Goal: Contribute content: Contribute content

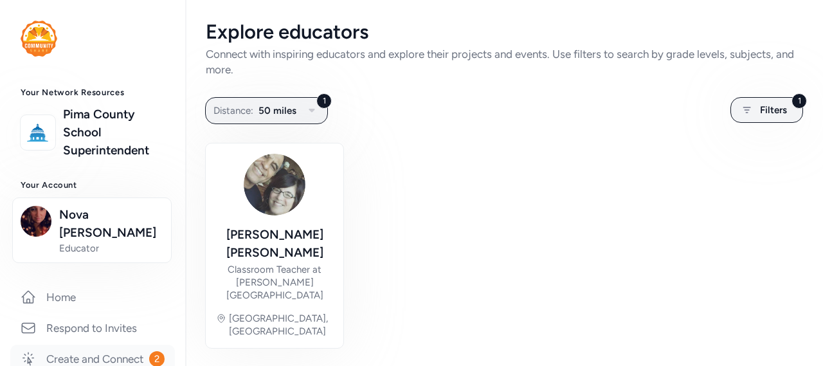
click at [52, 349] on link "Create and Connect 2" at bounding box center [92, 358] width 165 height 28
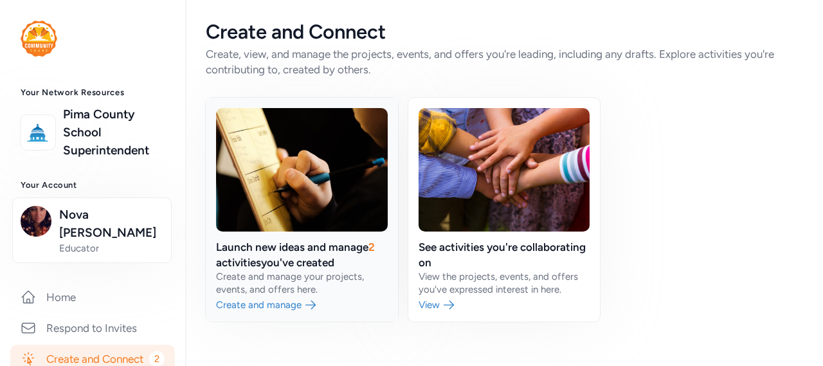
click at [261, 255] on link at bounding box center [302, 210] width 192 height 224
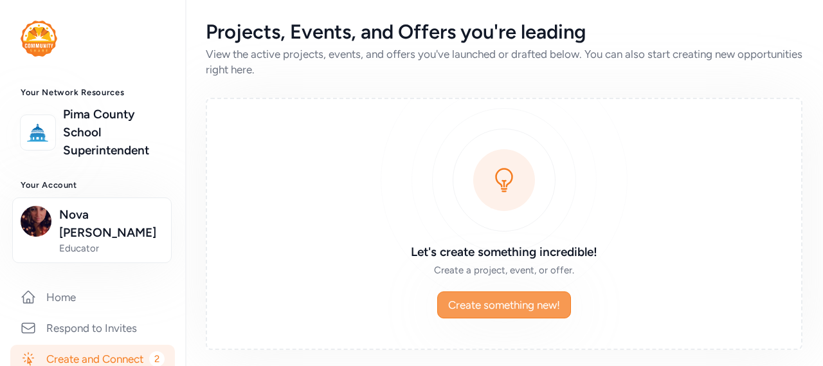
click at [458, 298] on span "Create something new!" at bounding box center [504, 304] width 112 height 15
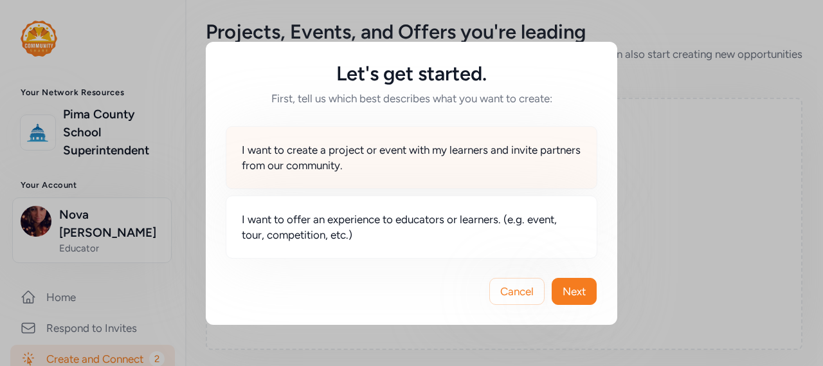
click at [377, 154] on span "I want to create a project or event with my learners and invite partners from o…" at bounding box center [411, 157] width 339 height 31
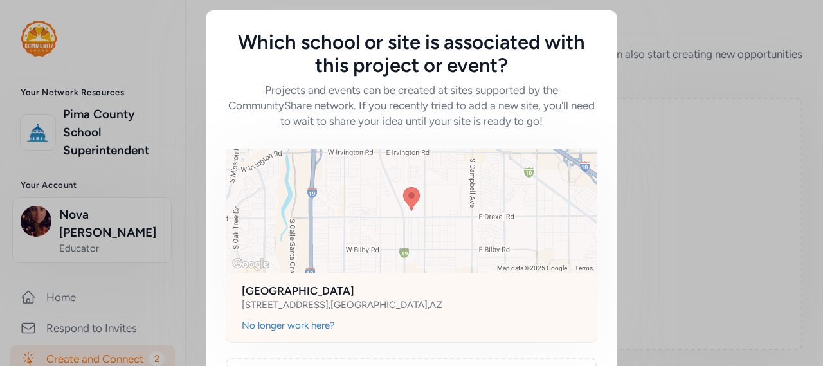
click at [330, 301] on div "[STREET_ADDRESS]" at bounding box center [342, 304] width 200 height 13
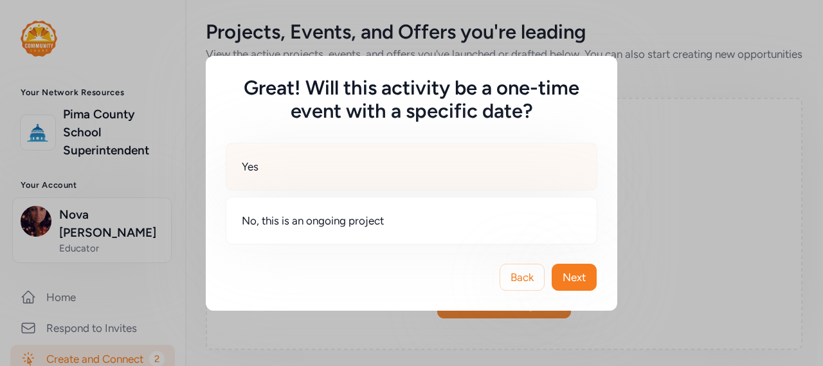
click at [357, 177] on div "Yes" at bounding box center [411, 167] width 371 height 48
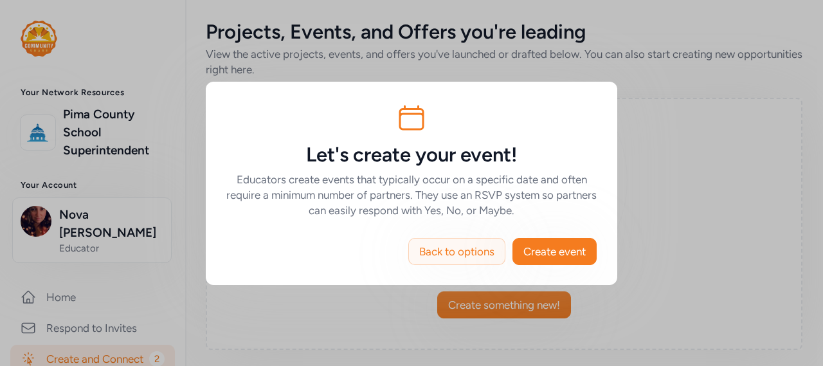
click at [423, 258] on span "Back to options" at bounding box center [456, 251] width 75 height 15
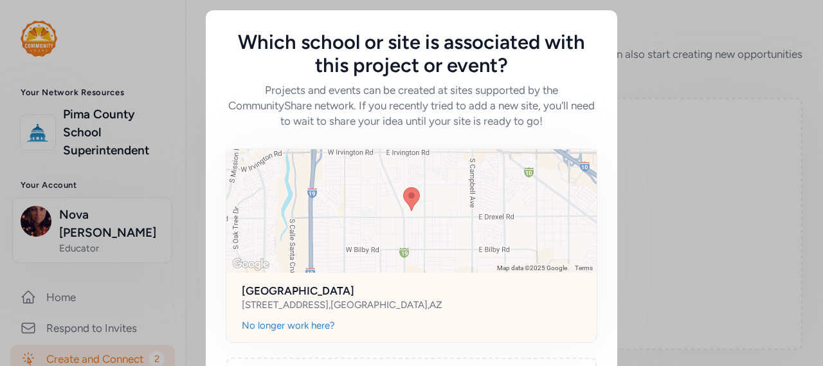
click at [320, 295] on h2 "[GEOGRAPHIC_DATA]" at bounding box center [411, 290] width 339 height 15
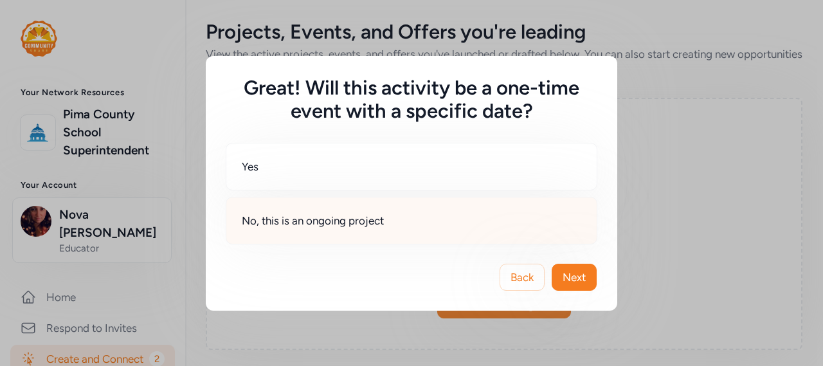
click at [309, 223] on span "No, this is an ongoing project" at bounding box center [313, 220] width 142 height 15
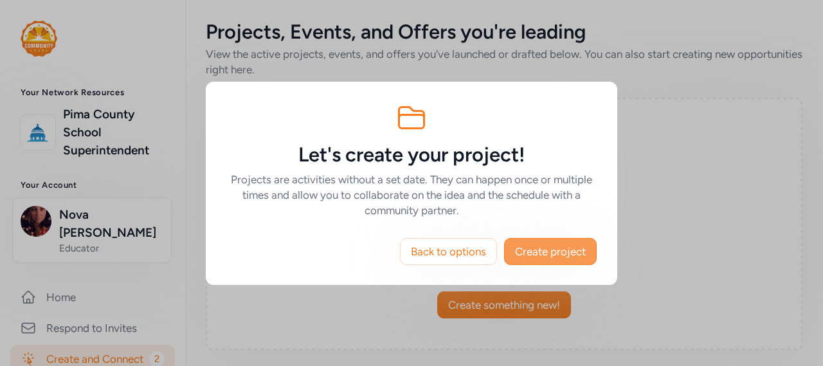
click at [526, 252] on span "Create project" at bounding box center [550, 251] width 71 height 15
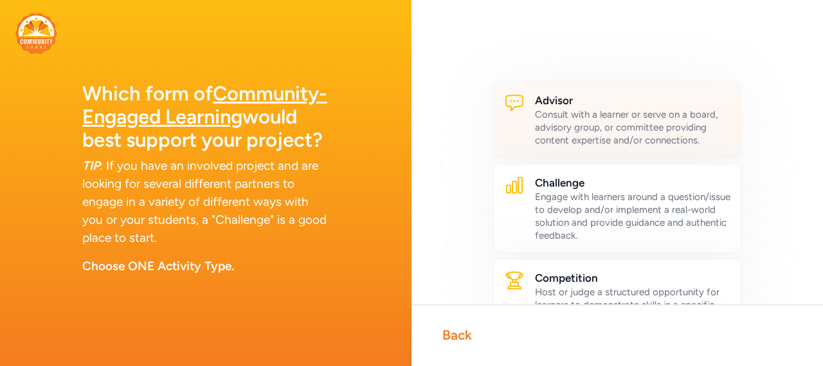
scroll to position [64, 0]
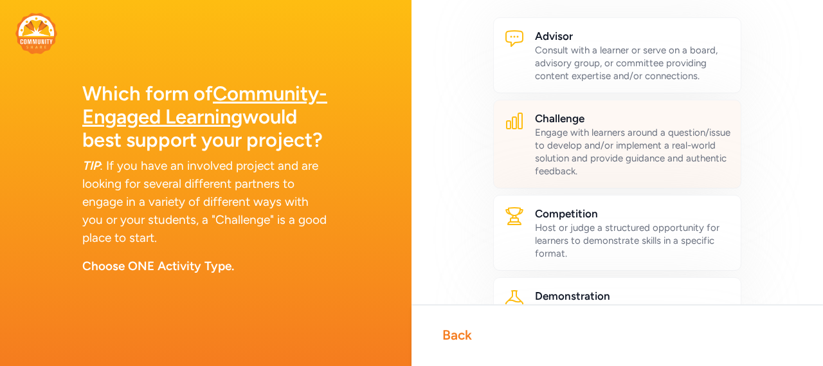
click at [623, 148] on div "Engage with learners around a question/issue to develop and/or implement a real…" at bounding box center [632, 151] width 195 height 51
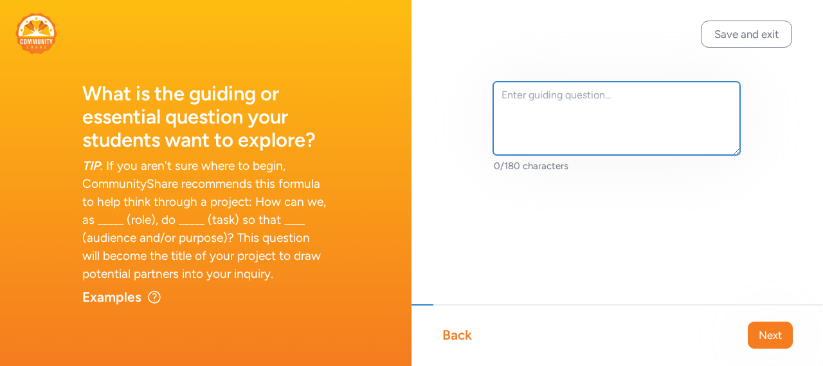
click at [508, 111] on textarea at bounding box center [616, 118] width 247 height 73
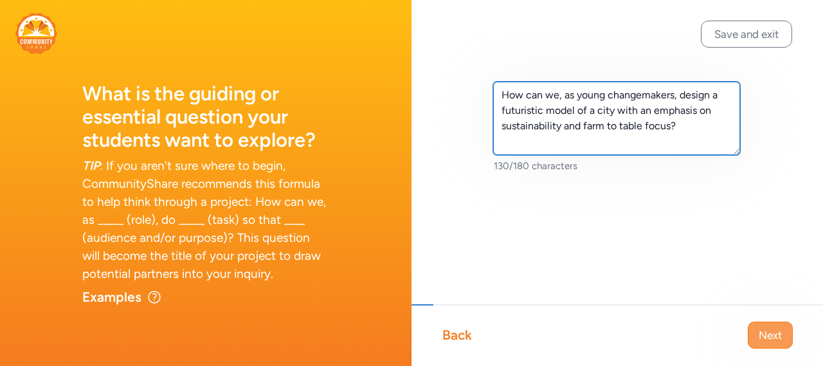
type textarea "How can we, as young changemakers, design a futuristic model of a city with an …"
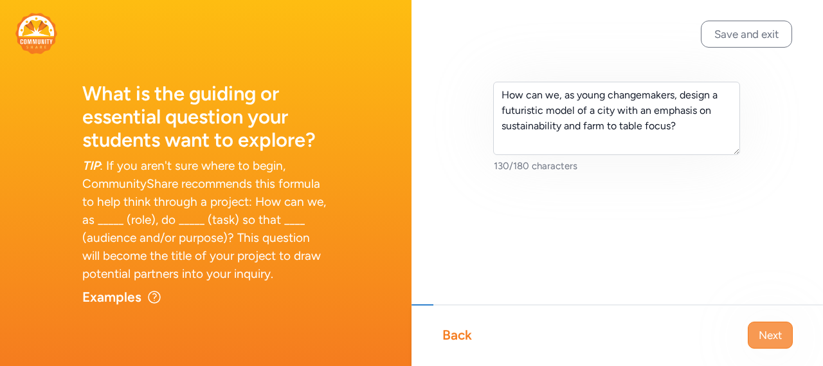
click at [767, 336] on span "Next" at bounding box center [769, 334] width 23 height 15
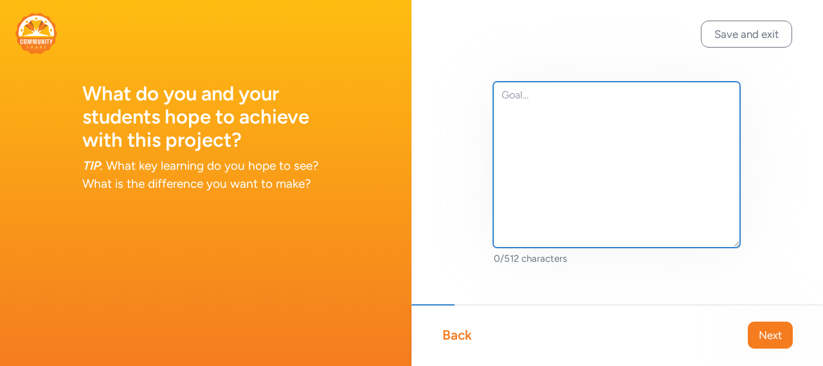
click at [571, 134] on textarea at bounding box center [616, 165] width 247 height 166
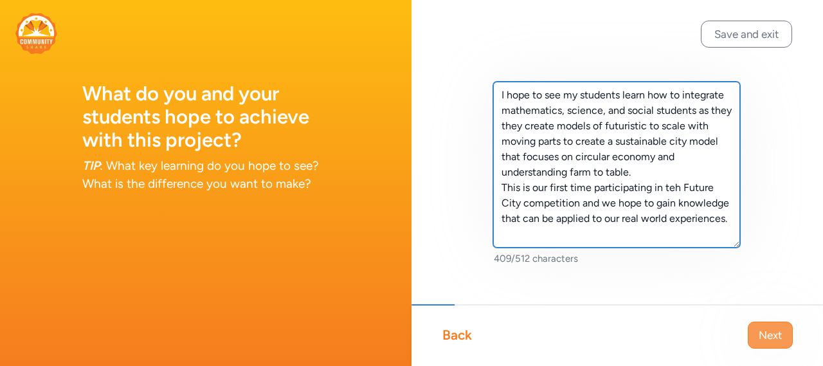
type textarea "I hope to see my students learn how to integrate mathematics, science, and soci…"
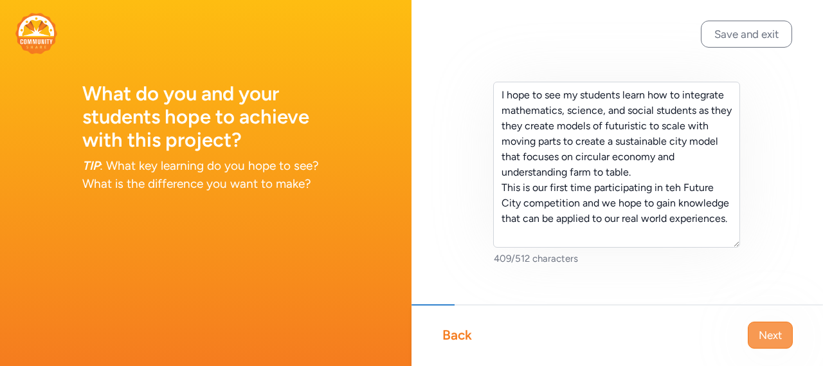
click at [769, 333] on span "Next" at bounding box center [769, 334] width 23 height 15
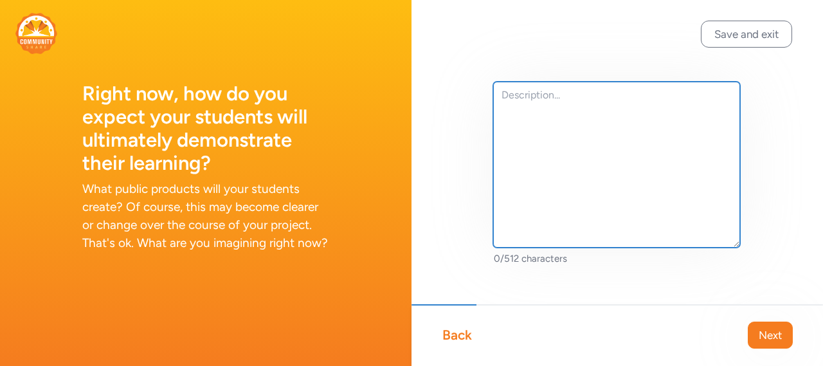
click at [639, 155] on textarea at bounding box center [616, 165] width 247 height 166
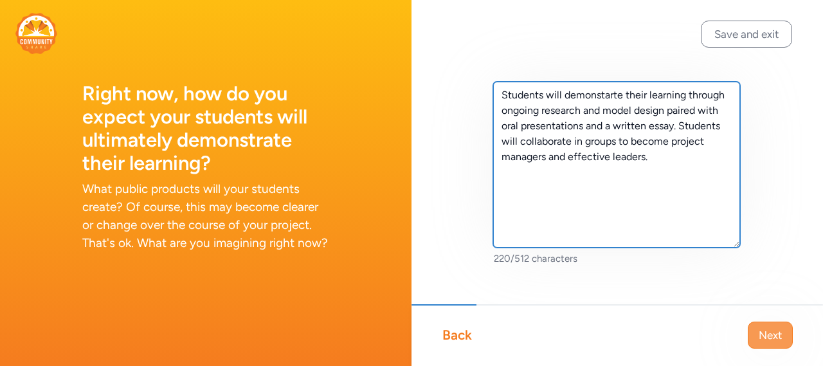
type textarea "Students will demonstarte their learning through ongoing research and model des…"
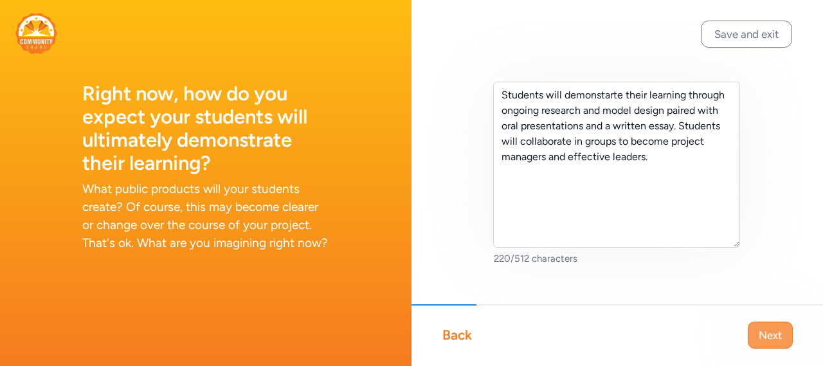
click at [765, 345] on button "Next" at bounding box center [769, 334] width 45 height 27
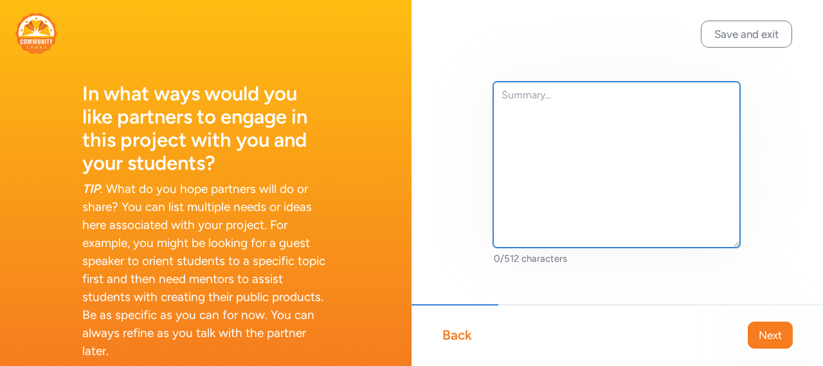
click at [592, 137] on textarea at bounding box center [616, 165] width 247 height 166
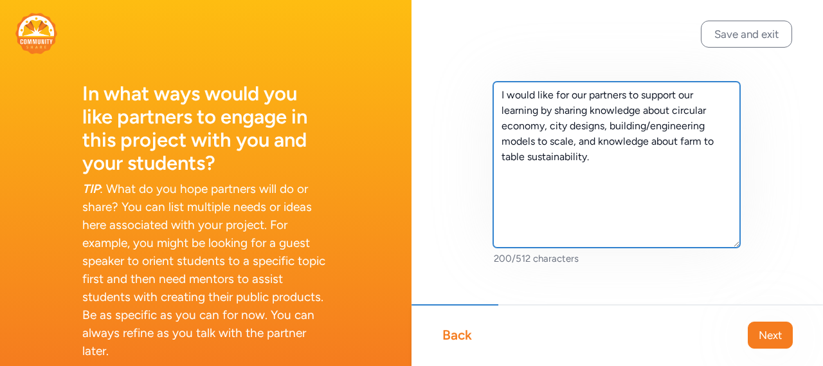
scroll to position [22, 0]
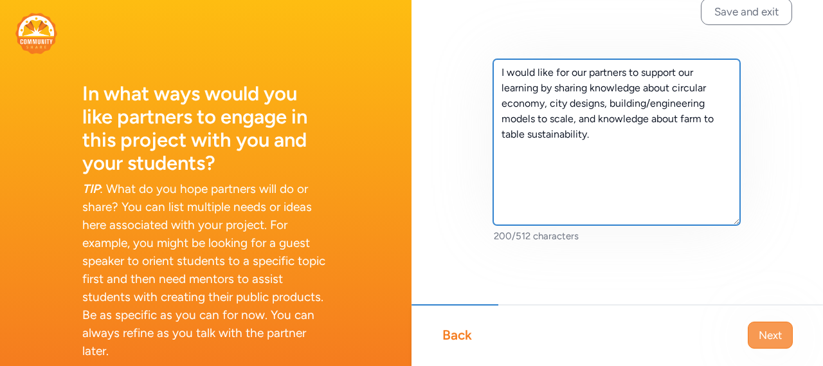
type textarea "I would like for our partners to support our learning by sharing knowledge abou…"
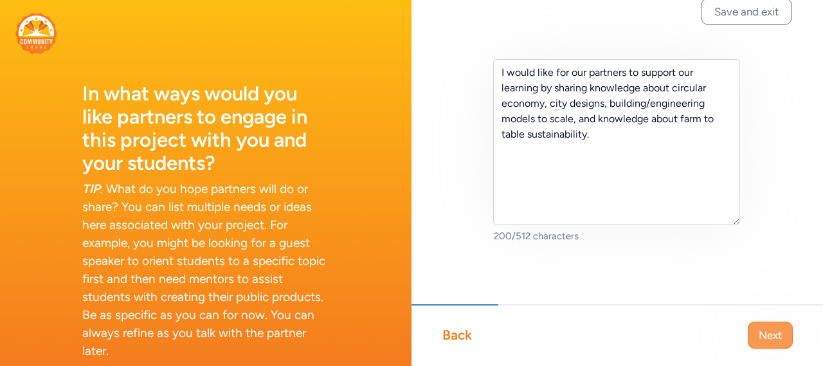
click at [755, 326] on button "Next" at bounding box center [769, 334] width 45 height 27
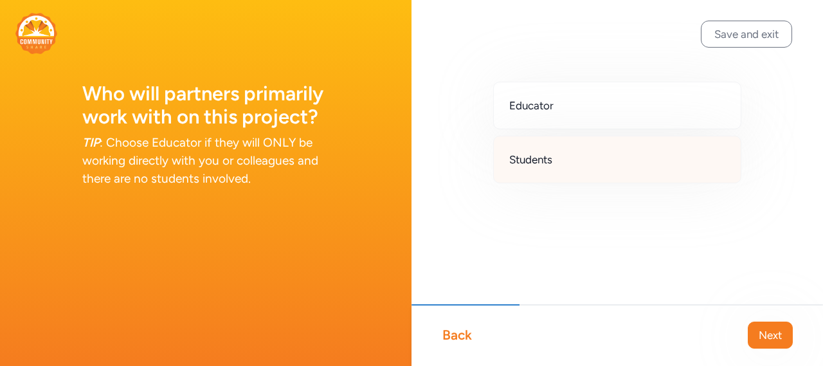
click at [603, 165] on div "Students" at bounding box center [617, 160] width 248 height 48
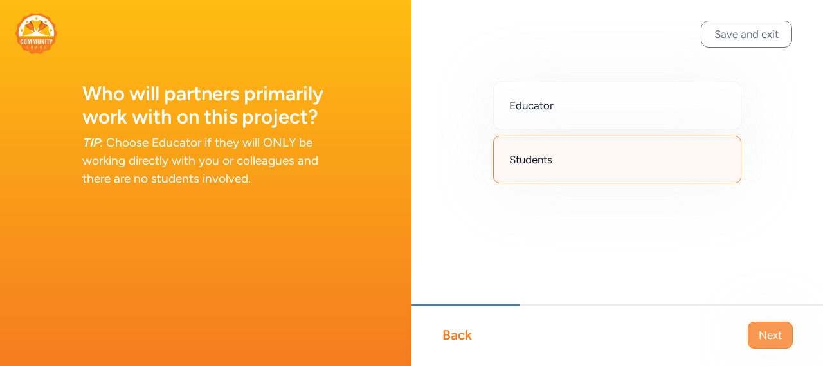
click at [779, 343] on button "Next" at bounding box center [769, 334] width 45 height 27
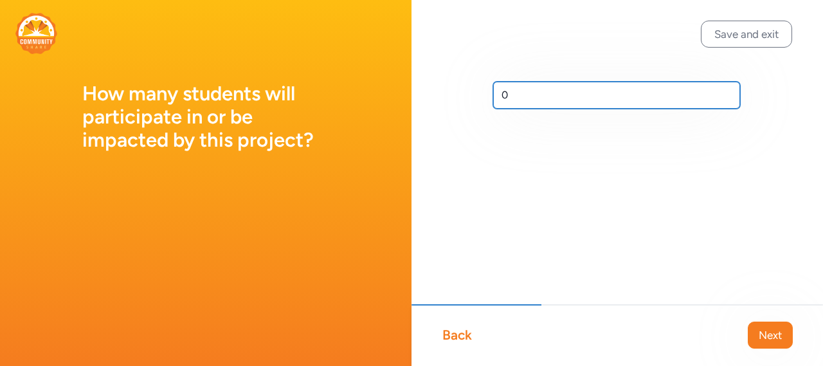
click at [517, 98] on input "0" at bounding box center [616, 95] width 247 height 27
type input "12"
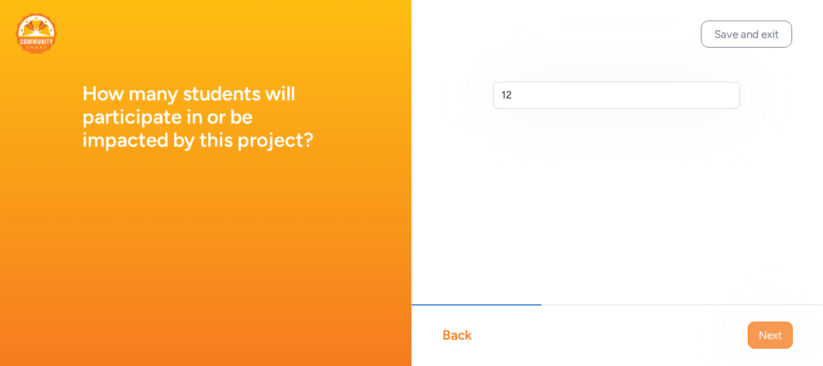
click at [767, 339] on span "Next" at bounding box center [769, 334] width 23 height 15
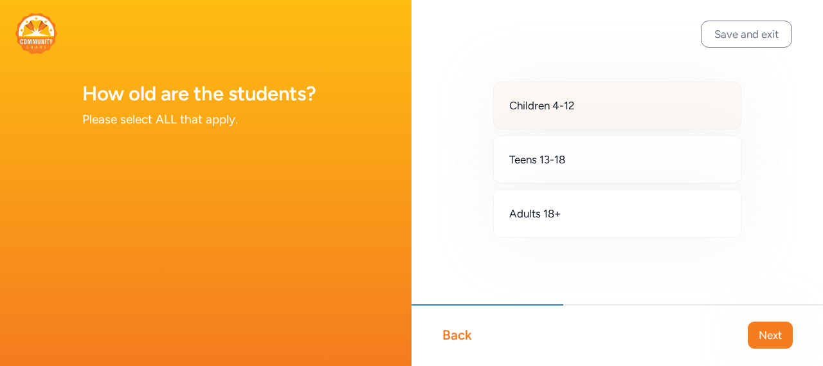
click at [589, 99] on div "Children 4-12" at bounding box center [617, 106] width 248 height 48
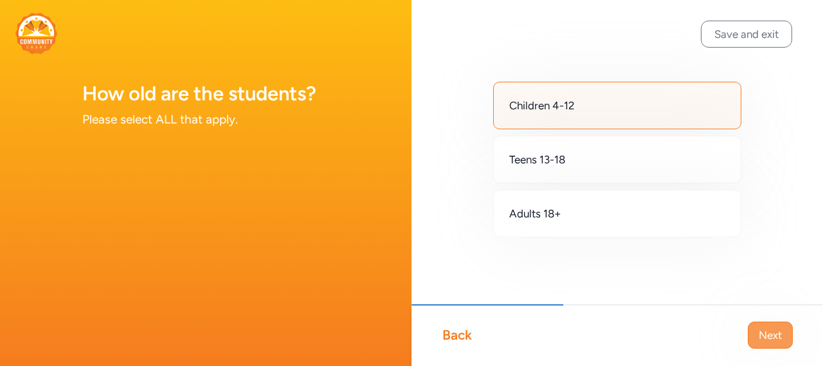
click at [772, 336] on span "Next" at bounding box center [769, 334] width 23 height 15
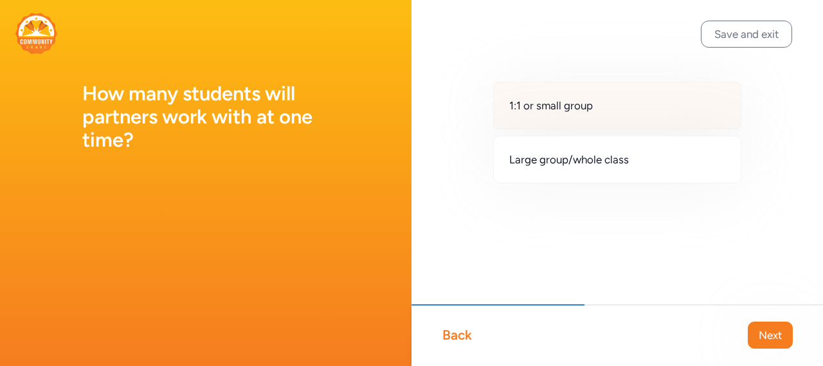
click at [612, 112] on div "1:1 or small group" at bounding box center [617, 106] width 248 height 48
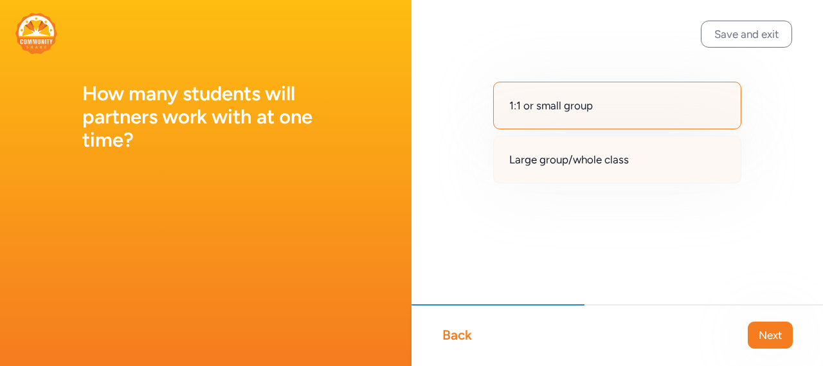
click at [601, 157] on span "Large group/whole class" at bounding box center [569, 159] width 120 height 15
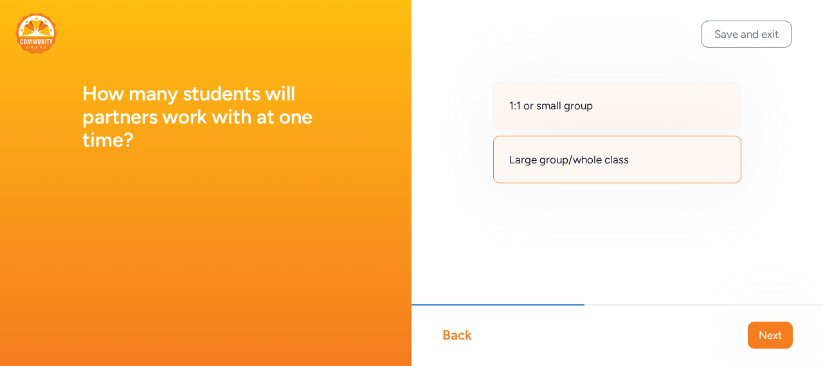
click at [594, 111] on div "1:1 or small group" at bounding box center [617, 106] width 248 height 48
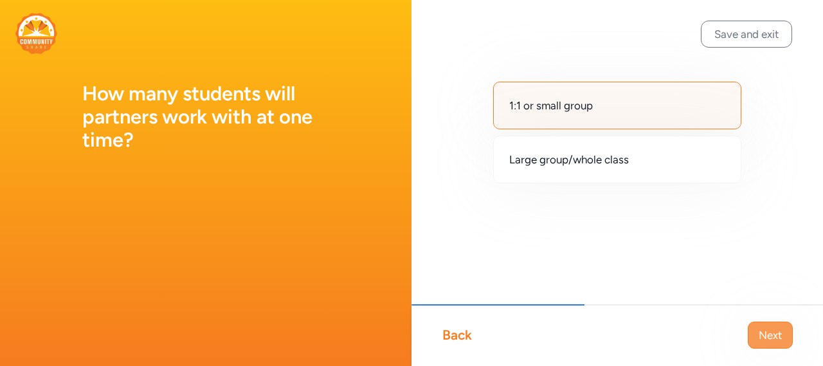
click at [758, 335] on span "Next" at bounding box center [769, 334] width 23 height 15
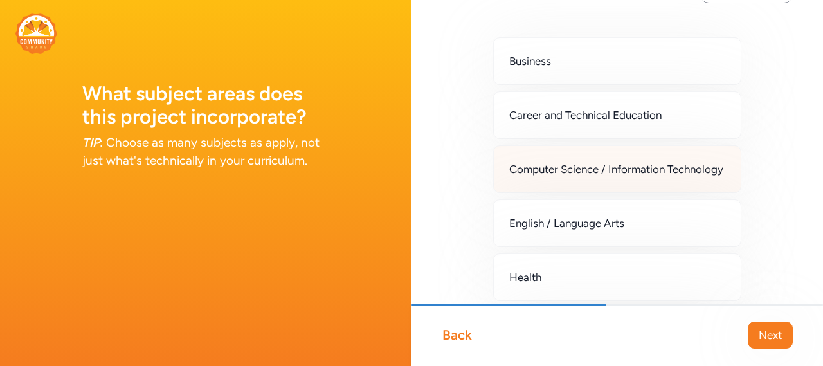
scroll to position [64, 0]
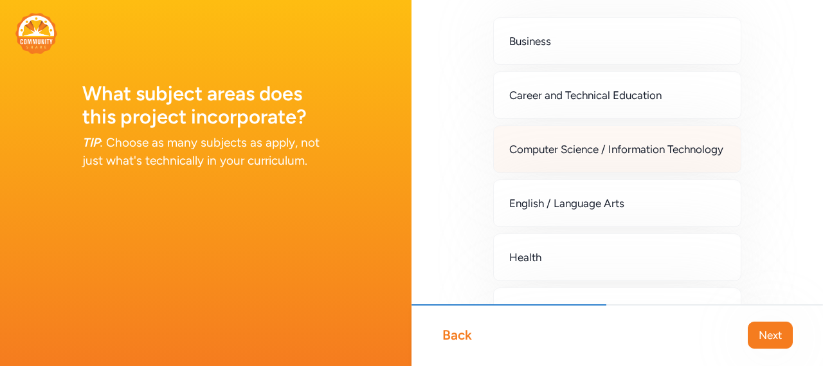
click at [663, 157] on span "Computer Science / Information Technology" at bounding box center [616, 148] width 214 height 15
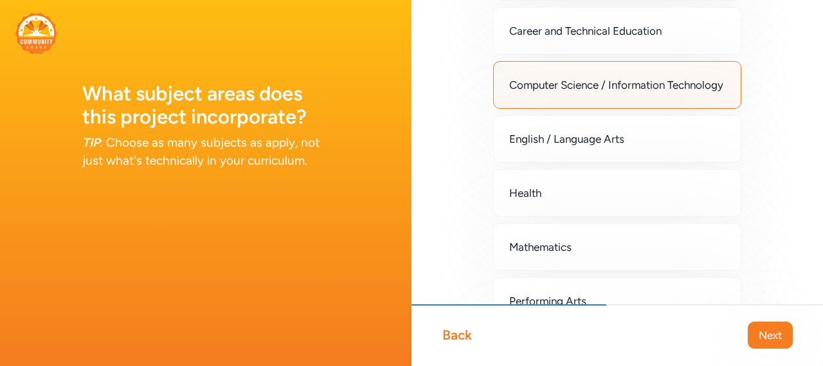
scroll to position [193, 0]
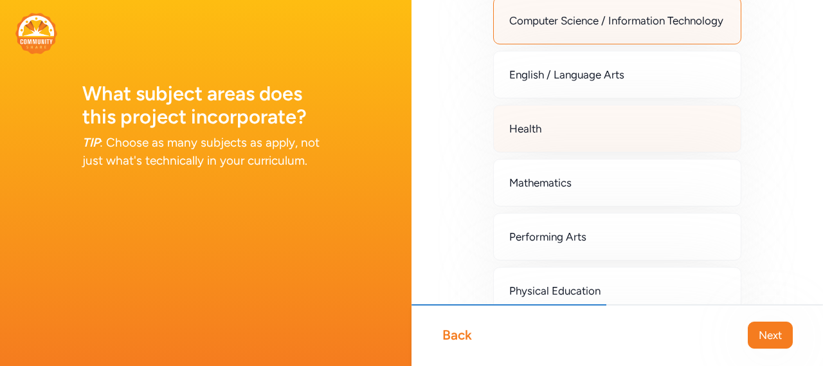
click at [662, 150] on div "Health" at bounding box center [617, 129] width 248 height 48
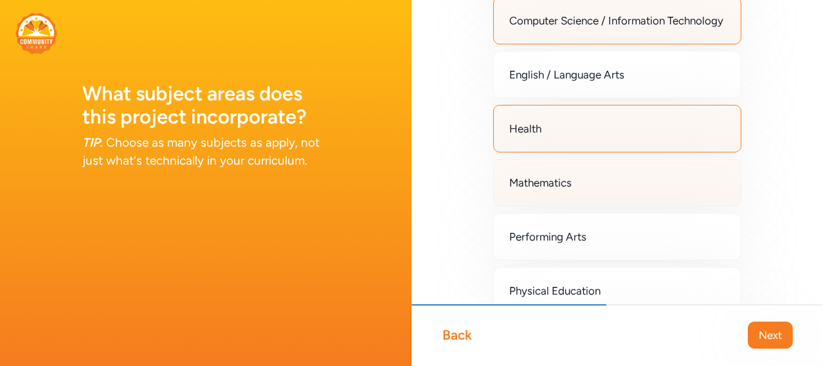
click at [655, 193] on div "Mathematics" at bounding box center [617, 183] width 248 height 48
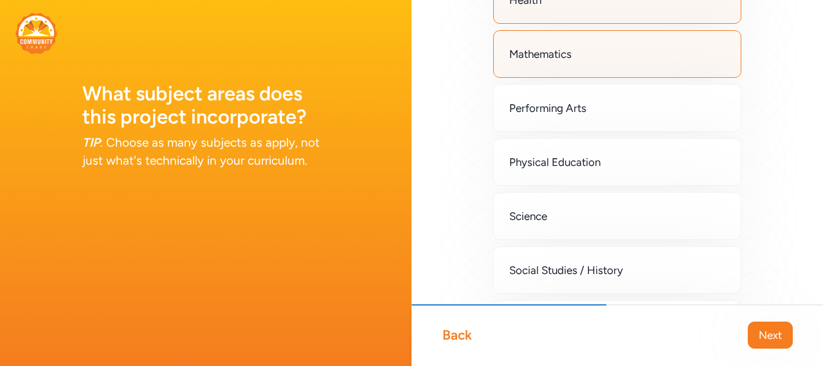
scroll to position [386, 0]
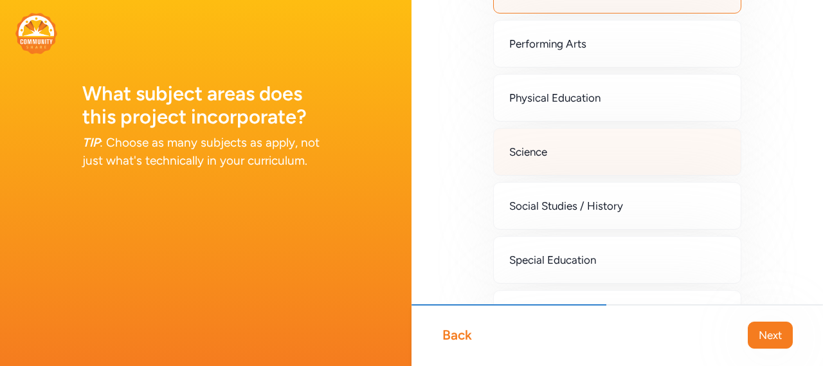
click at [643, 175] on div "Science" at bounding box center [617, 152] width 248 height 48
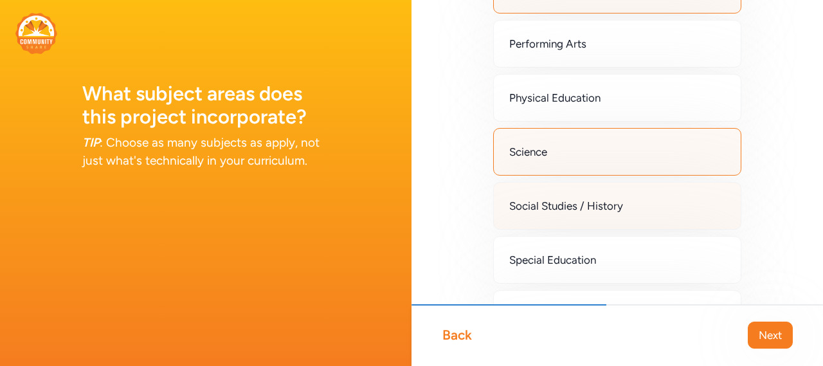
click at [637, 229] on div "Social Studies / History" at bounding box center [617, 206] width 248 height 48
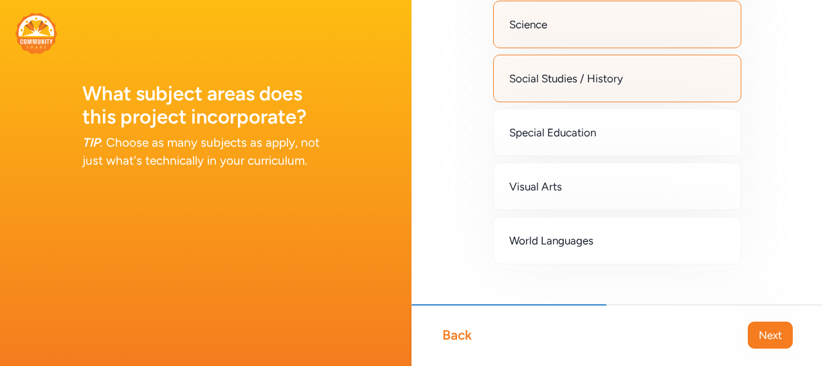
scroll to position [514, 0]
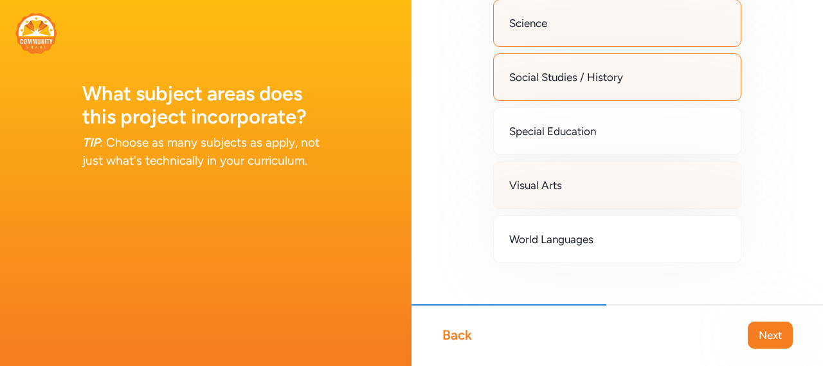
click at [619, 202] on div "Visual Arts" at bounding box center [617, 185] width 248 height 48
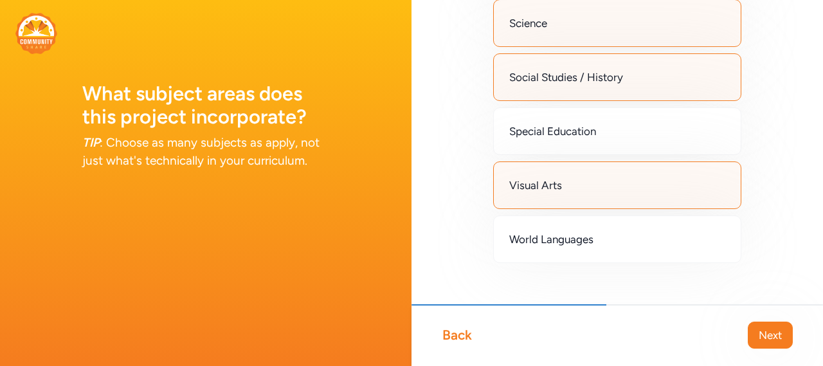
scroll to position [549, 0]
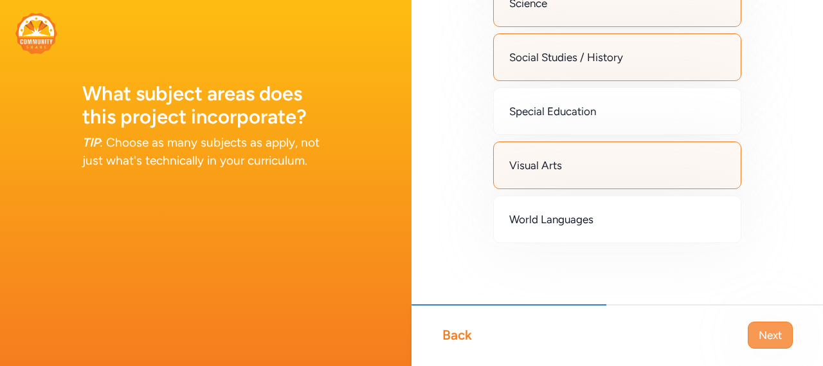
click at [770, 332] on span "Next" at bounding box center [769, 334] width 23 height 15
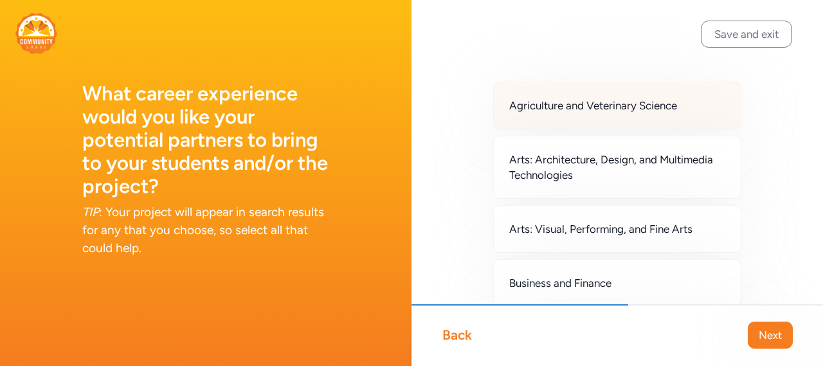
click at [623, 105] on span "Agriculture and Veterinary Science" at bounding box center [593, 105] width 168 height 15
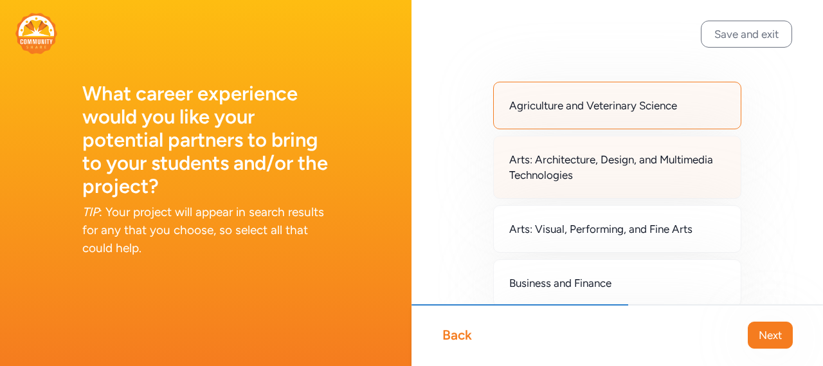
click at [649, 177] on span "Arts: Architecture, Design, and Multimedia Technologies" at bounding box center [617, 167] width 216 height 31
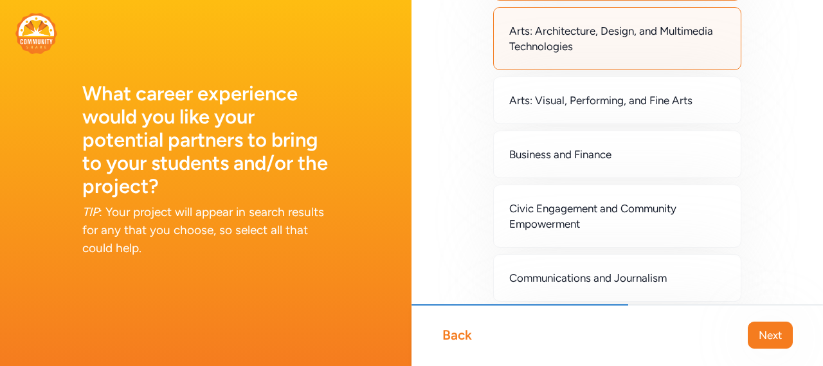
scroll to position [193, 0]
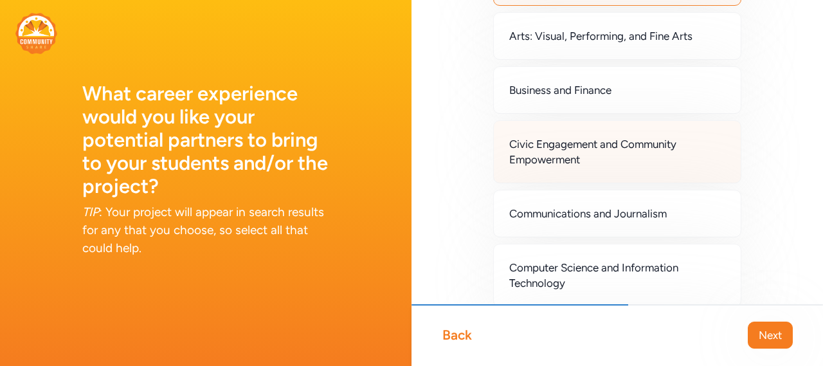
click at [650, 165] on span "Civic Engagement and Community Empowerment" at bounding box center [617, 151] width 216 height 31
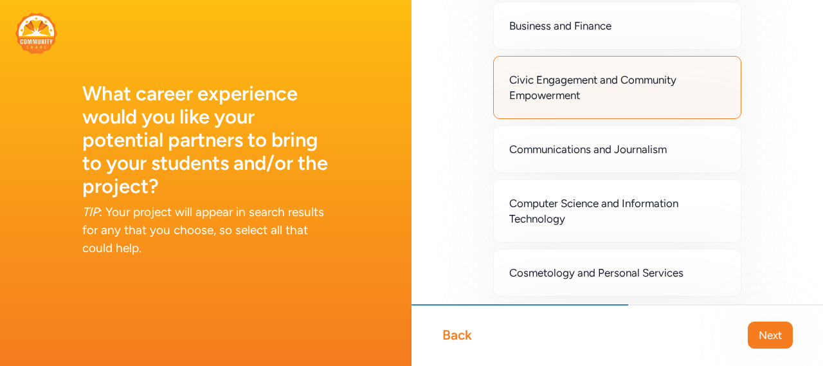
scroll to position [321, 0]
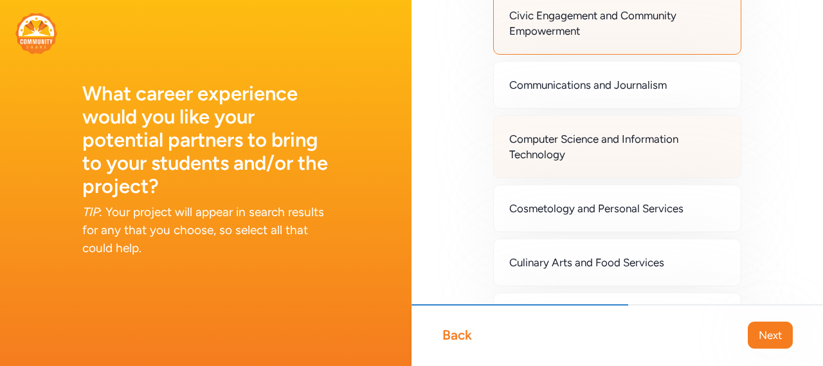
click at [671, 173] on div "Computer Science and Information Technology" at bounding box center [617, 146] width 248 height 63
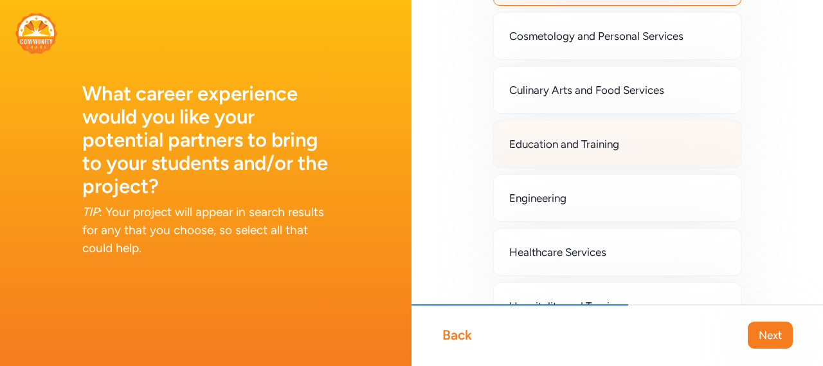
scroll to position [514, 0]
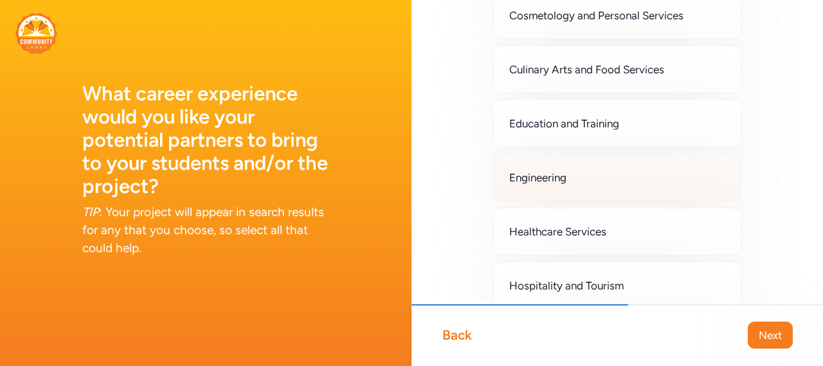
click at [623, 179] on div "Engineering" at bounding box center [617, 178] width 248 height 48
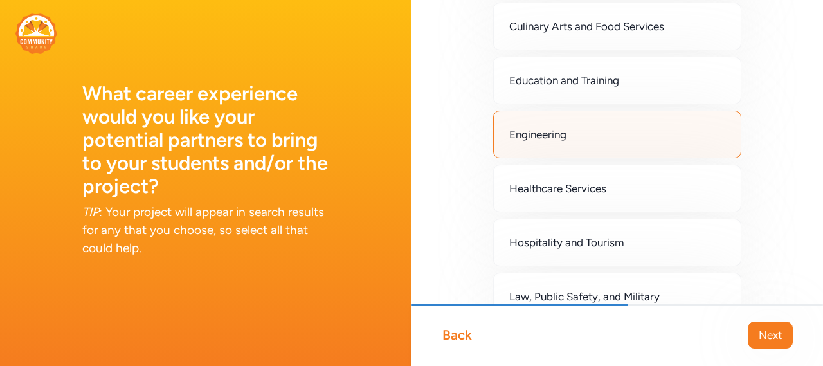
scroll to position [578, 0]
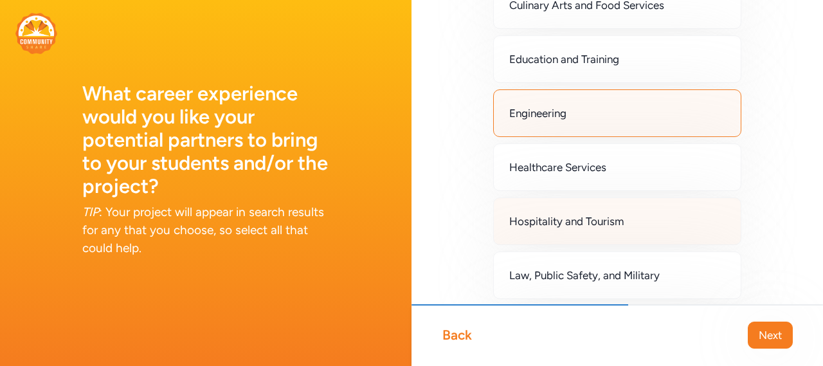
click at [634, 231] on div "Hospitality and Tourism" at bounding box center [617, 221] width 248 height 48
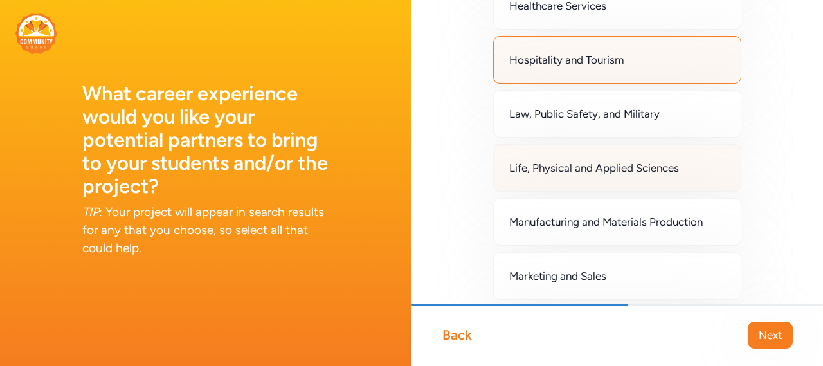
scroll to position [771, 0]
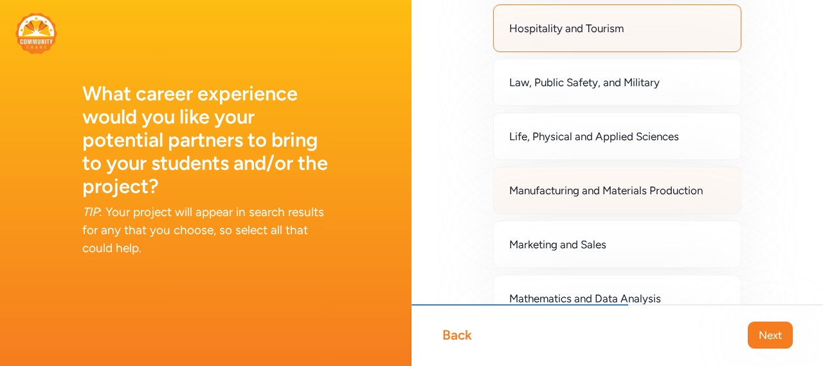
click at [639, 196] on span "Manufacturing and Materials Production" at bounding box center [605, 189] width 193 height 15
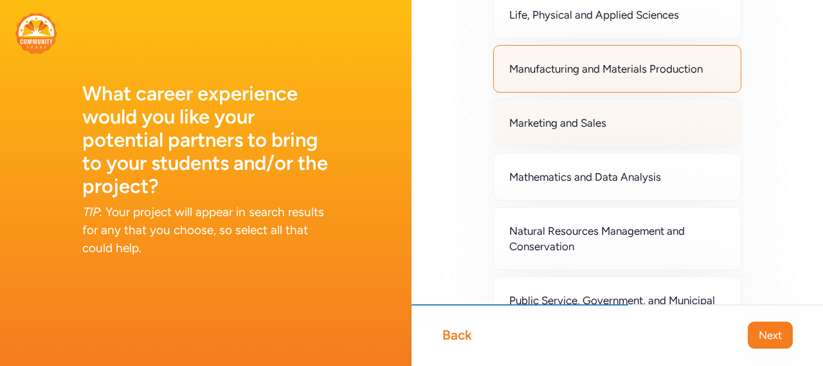
scroll to position [900, 0]
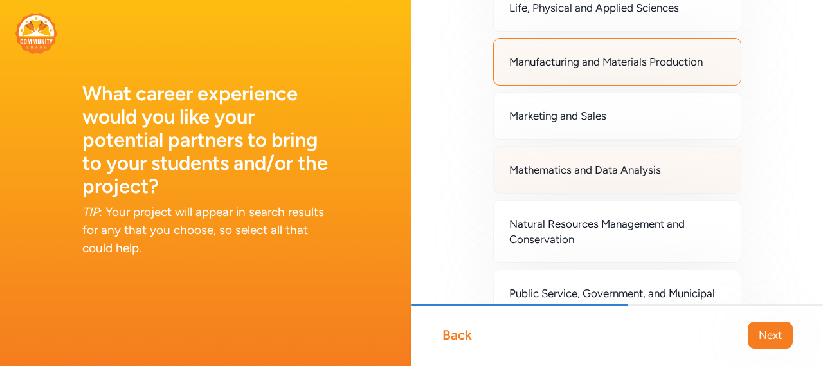
click at [633, 164] on span "Mathematics and Data Analysis" at bounding box center [585, 169] width 152 height 15
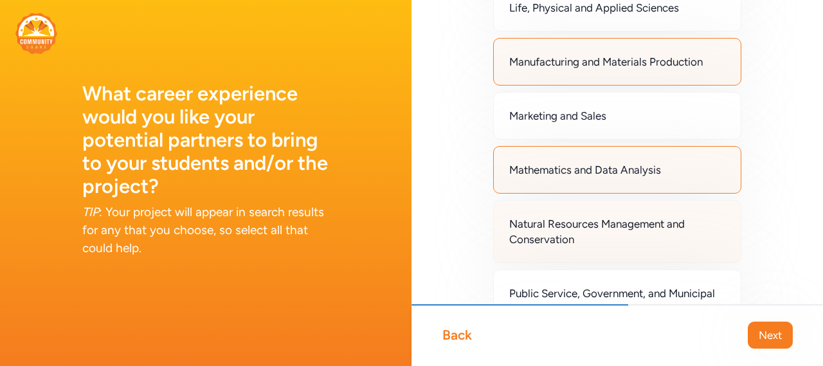
click at [673, 231] on span "Natural Resources Management and Conservation" at bounding box center [617, 231] width 216 height 31
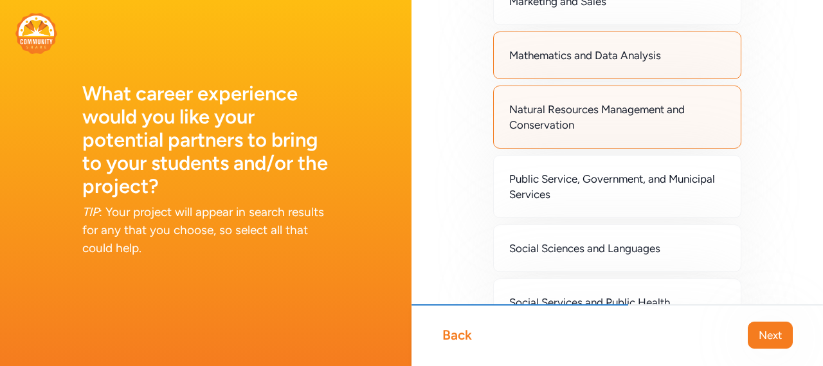
scroll to position [1028, 0]
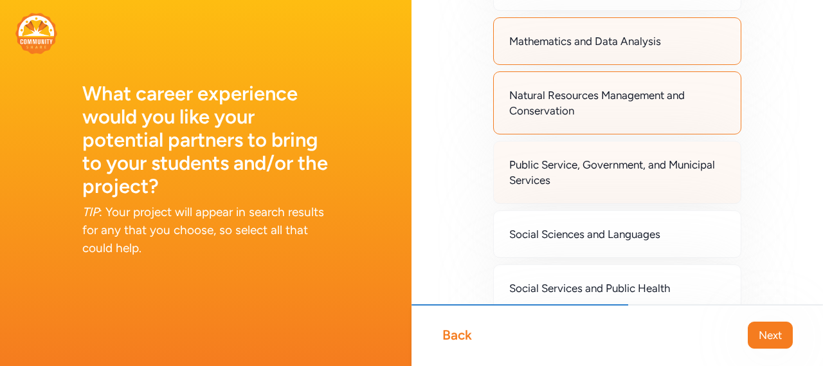
click at [628, 184] on span "Public Service, Government, and Municipal Services" at bounding box center [617, 172] width 216 height 31
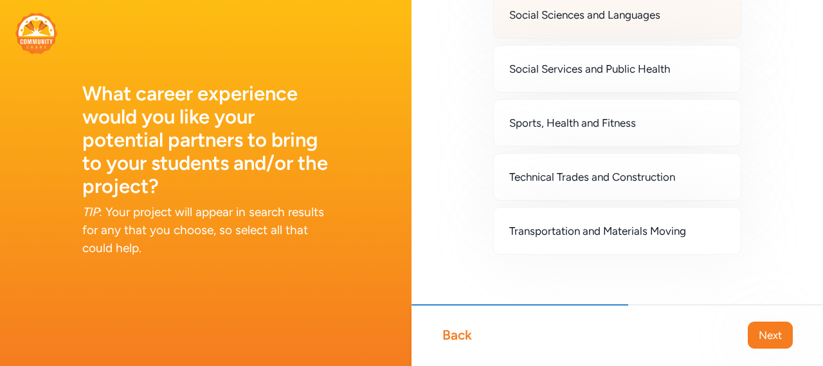
scroll to position [1259, 0]
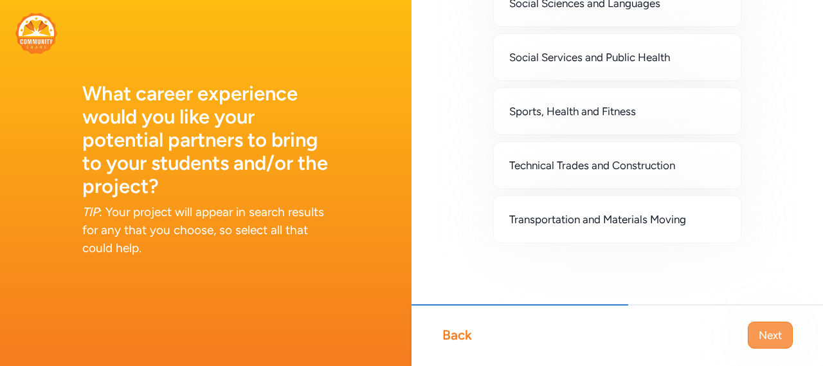
click at [774, 331] on span "Next" at bounding box center [769, 334] width 23 height 15
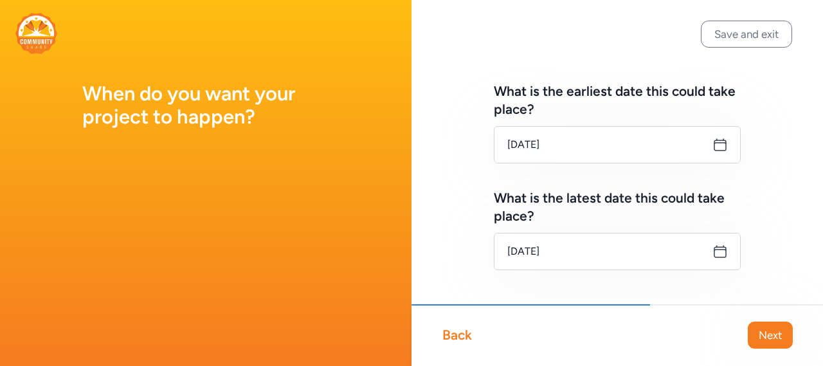
click at [717, 141] on icon at bounding box center [719, 144] width 15 height 15
click at [715, 141] on icon at bounding box center [719, 144] width 15 height 15
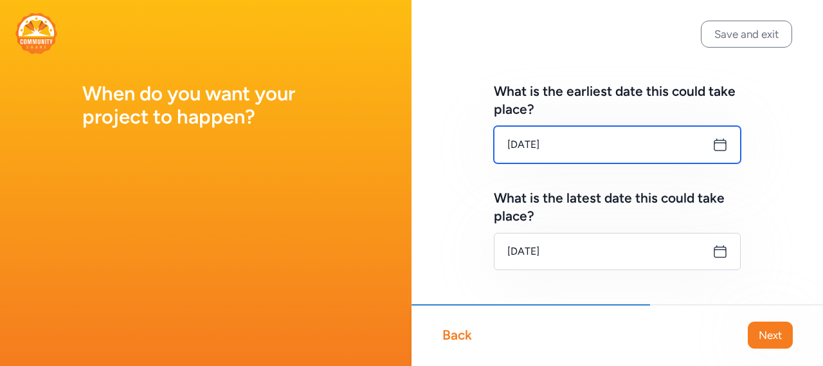
click at [650, 155] on input "[DATE]" at bounding box center [617, 144] width 247 height 37
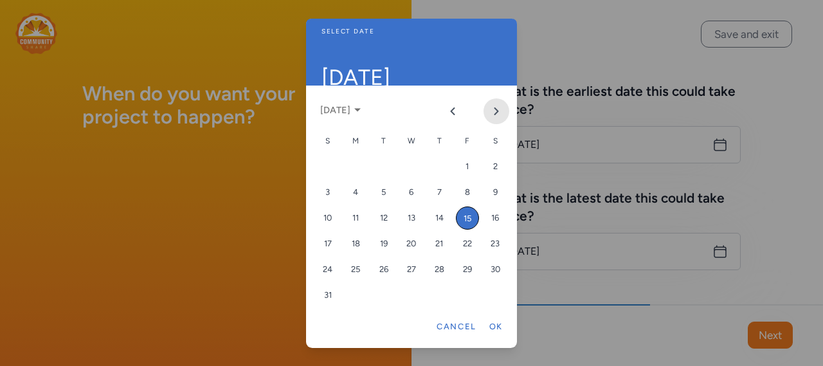
click at [497, 116] on button "Next month" at bounding box center [496, 111] width 26 height 26
click at [384, 168] on div "2" at bounding box center [383, 166] width 23 height 23
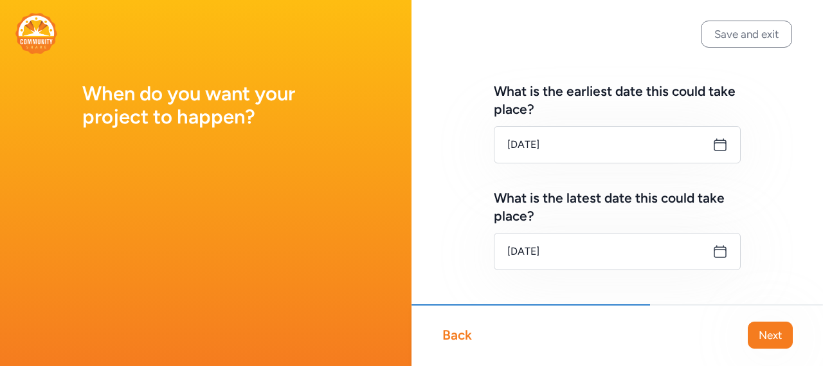
click at [712, 253] on icon at bounding box center [719, 251] width 15 height 15
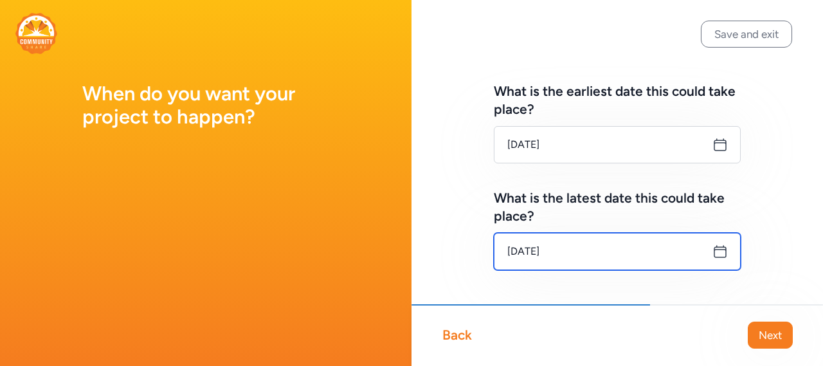
click at [652, 252] on input "[DATE]" at bounding box center [617, 251] width 247 height 37
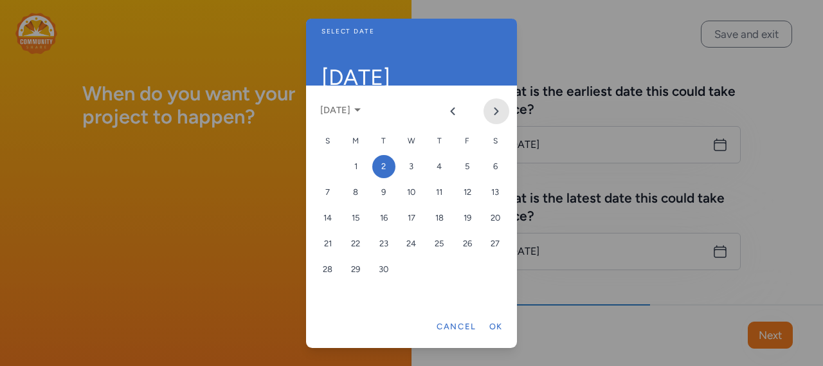
click at [501, 111] on icon "Next month" at bounding box center [496, 111] width 10 height 10
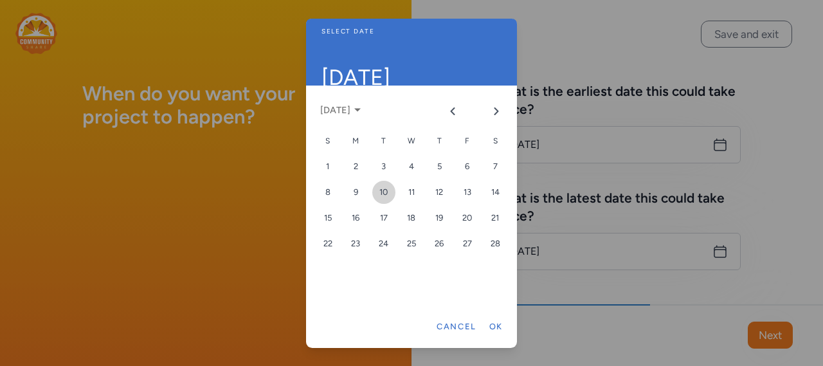
click at [375, 190] on div "10" at bounding box center [383, 192] width 23 height 23
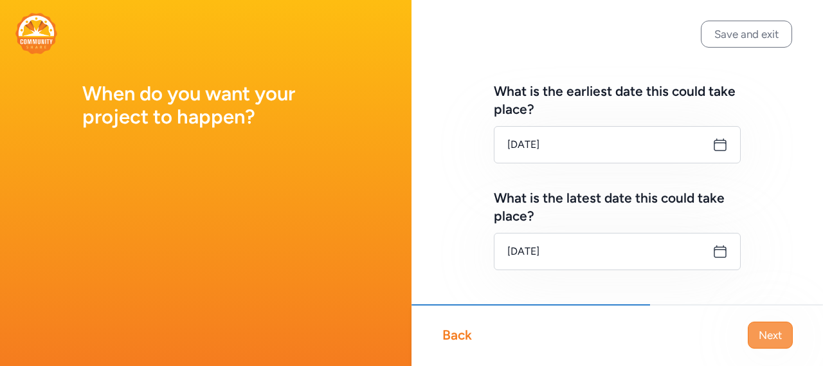
click at [767, 339] on span "Next" at bounding box center [769, 334] width 23 height 15
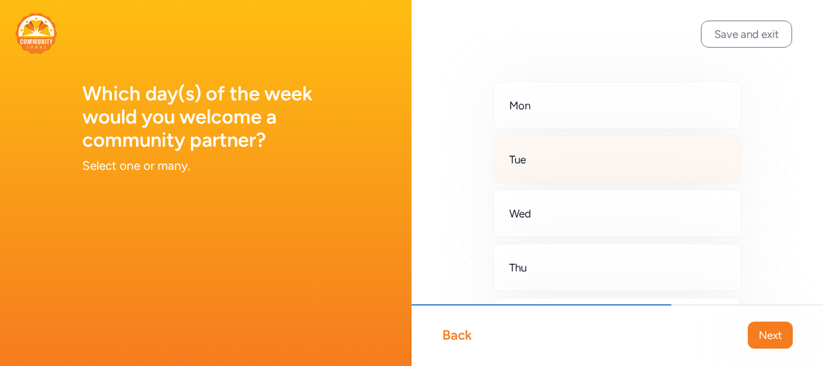
click at [522, 161] on span "Tue" at bounding box center [517, 159] width 17 height 15
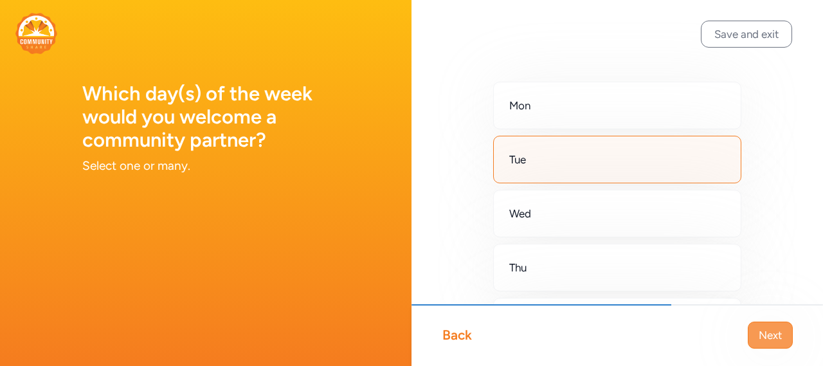
click at [760, 334] on span "Next" at bounding box center [769, 334] width 23 height 15
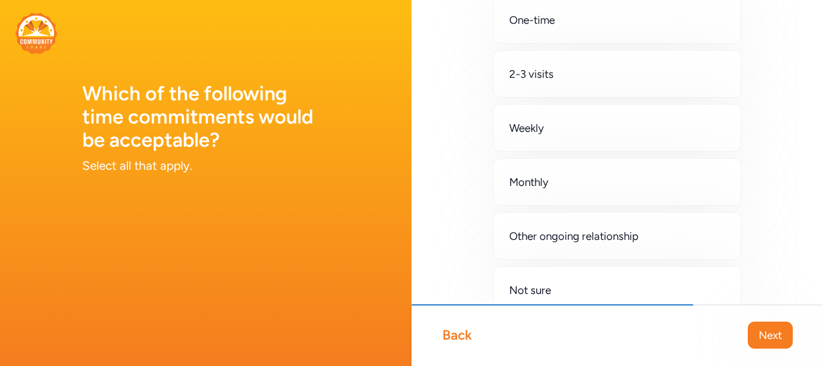
scroll to position [129, 0]
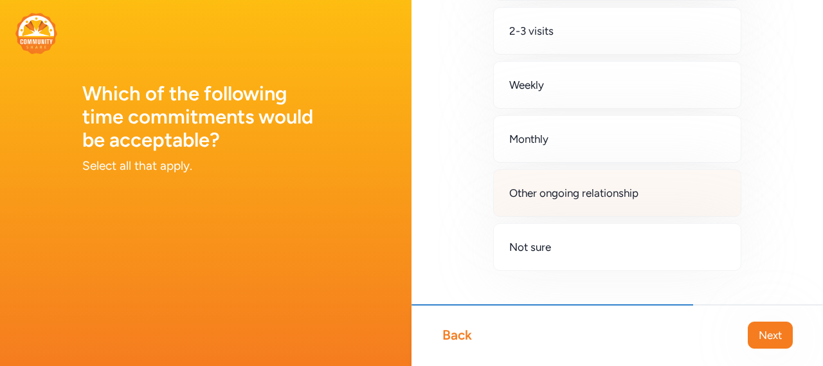
click at [618, 197] on span "Other ongoing relationship" at bounding box center [573, 192] width 129 height 15
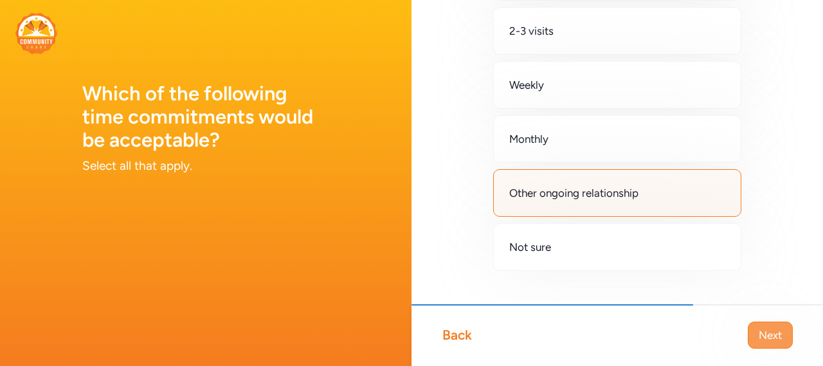
click at [764, 341] on span "Next" at bounding box center [769, 334] width 23 height 15
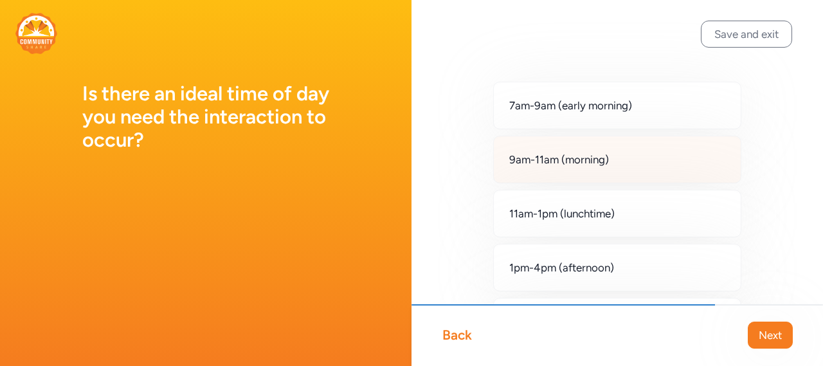
click at [621, 163] on div "9am-11am (morning)" at bounding box center [617, 160] width 248 height 48
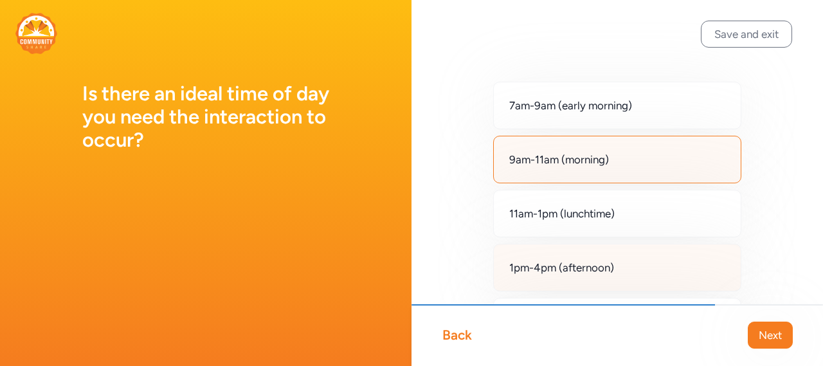
click at [611, 264] on span "1pm-4pm (afternoon)" at bounding box center [561, 267] width 105 height 15
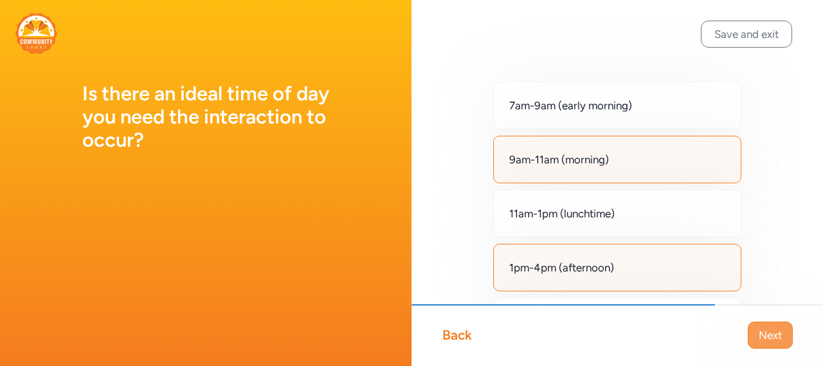
click at [763, 325] on button "Next" at bounding box center [769, 334] width 45 height 27
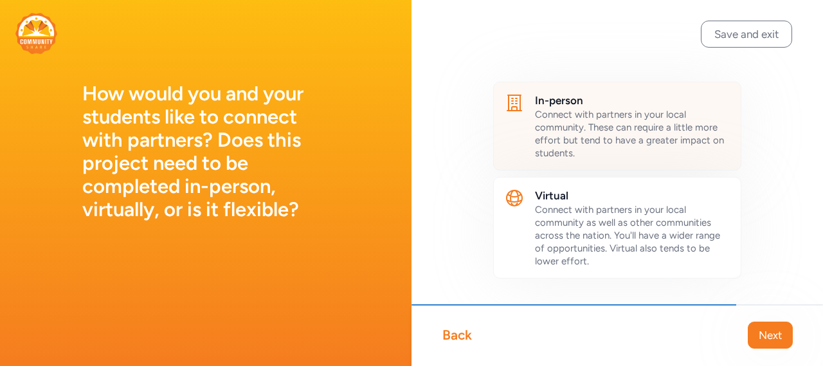
click at [672, 121] on span "Connect with partners in your local community. These can require a little more …" at bounding box center [629, 134] width 189 height 50
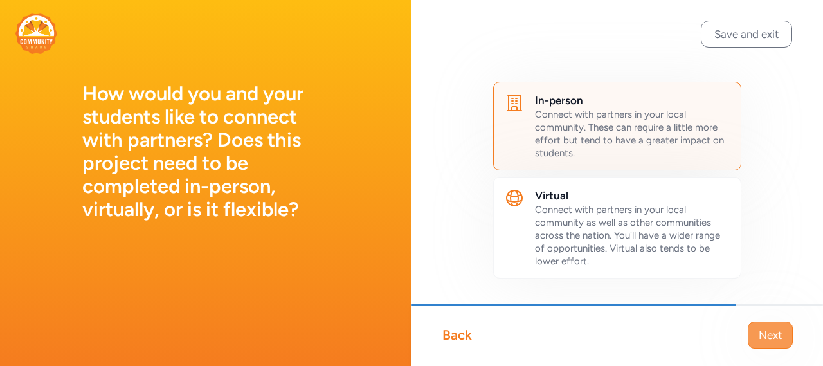
click at [764, 336] on span "Next" at bounding box center [769, 334] width 23 height 15
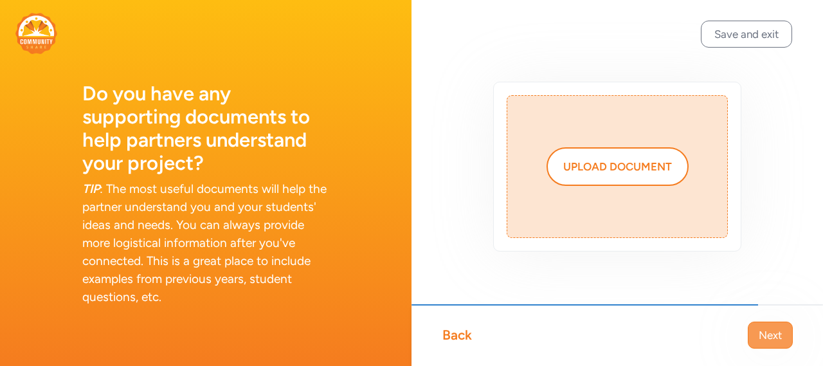
click at [770, 332] on span "Next" at bounding box center [769, 334] width 23 height 15
